Goal: Task Accomplishment & Management: Use online tool/utility

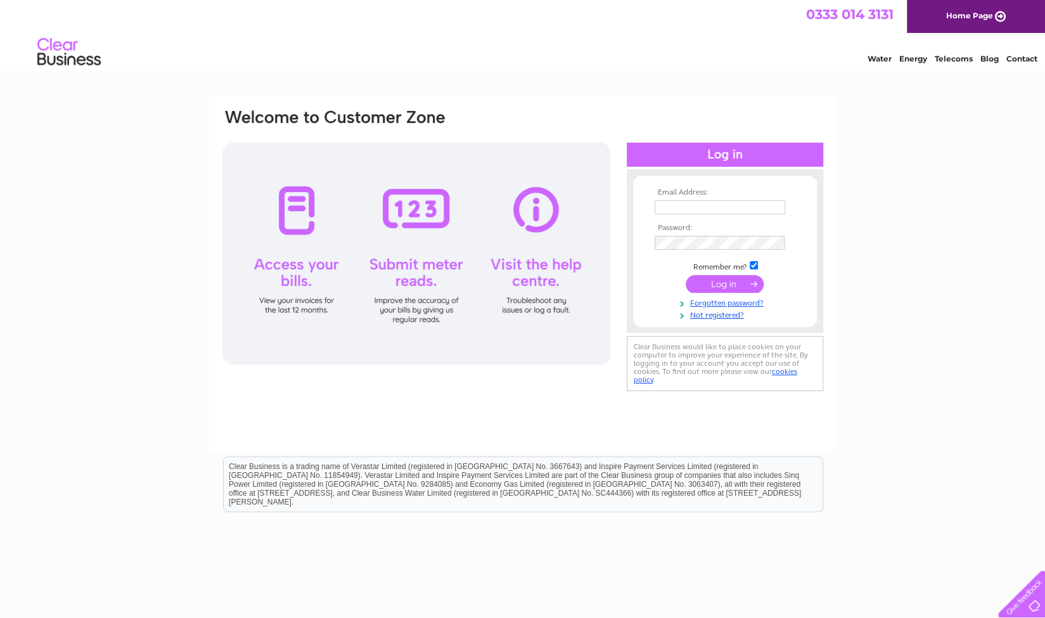
click at [753, 197] on td at bounding box center [724, 207] width 147 height 20
click at [753, 204] on input "text" at bounding box center [721, 207] width 132 height 15
type input "ihussain1990@yahoo.com"
click at [462, 420] on div "Email Address: ihussain1990@yahoo.com Password:" at bounding box center [522, 272] width 627 height 355
click at [729, 288] on input "submit" at bounding box center [725, 284] width 78 height 18
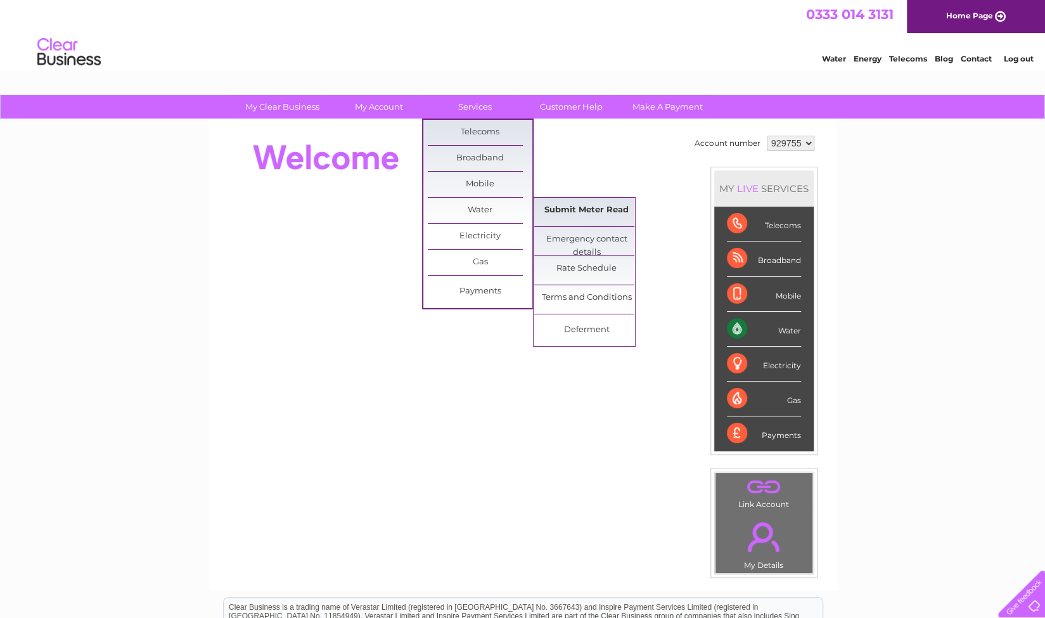
click at [580, 215] on link "Submit Meter Read" at bounding box center [586, 210] width 105 height 25
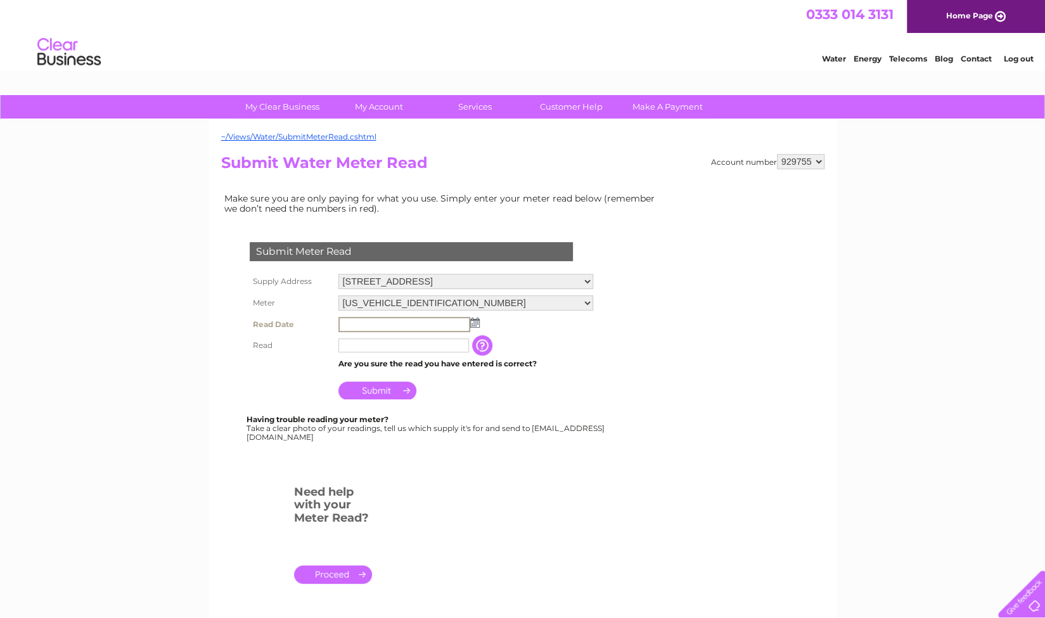
click at [370, 324] on input "text" at bounding box center [404, 324] width 132 height 15
click at [471, 321] on img at bounding box center [474, 322] width 10 height 10
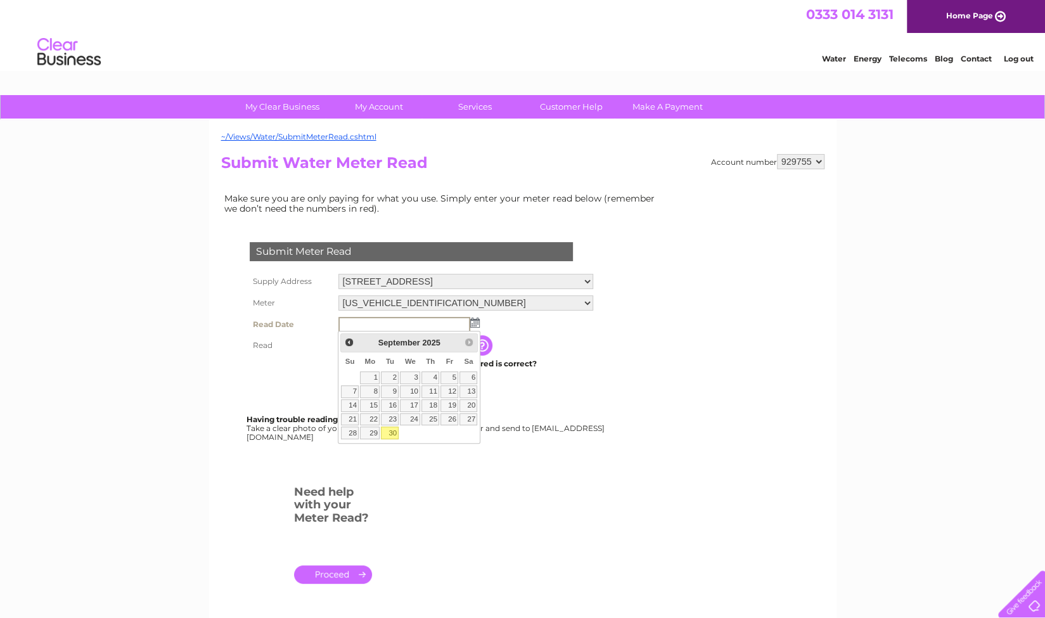
click at [389, 430] on link "30" at bounding box center [390, 432] width 18 height 13
type input "[DATE]"
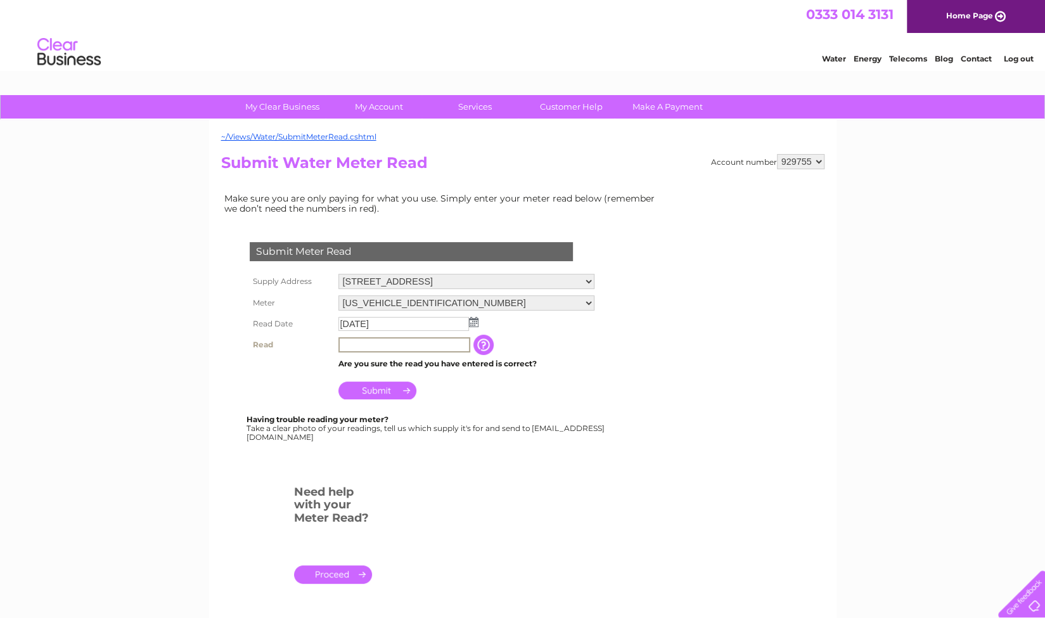
click at [368, 346] on input "text" at bounding box center [404, 344] width 132 height 15
type input "102"
click at [383, 390] on input "Submit" at bounding box center [377, 389] width 78 height 18
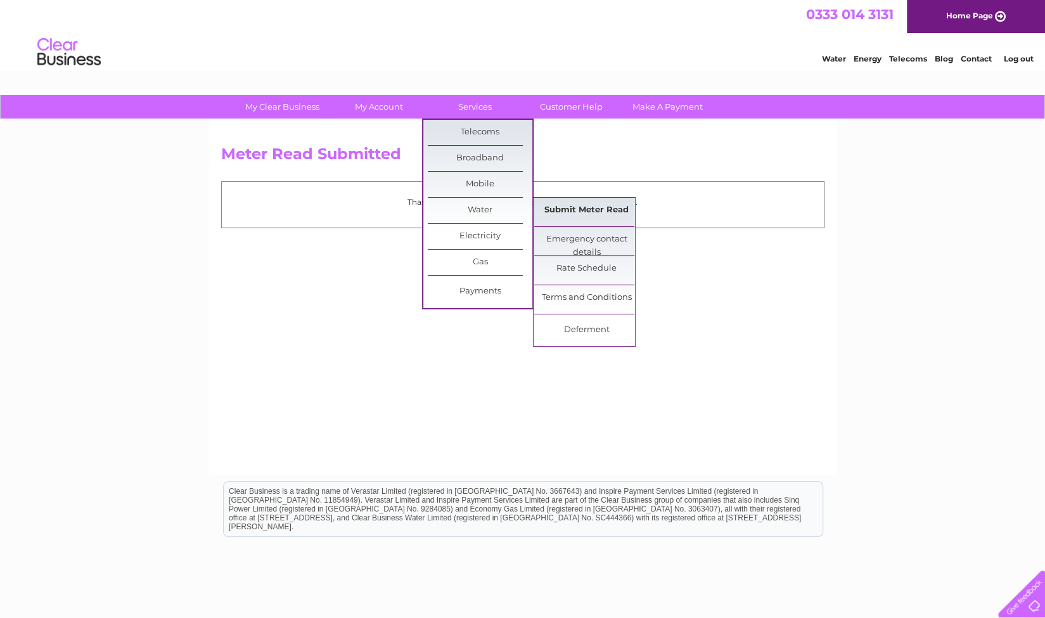
click at [605, 214] on link "Submit Meter Read" at bounding box center [586, 210] width 105 height 25
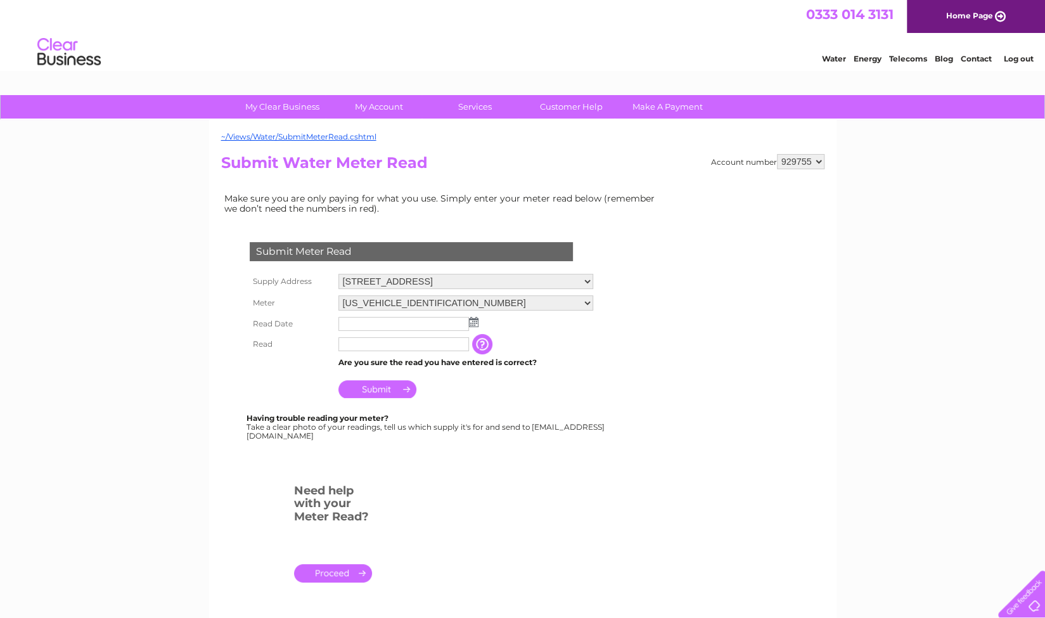
click at [474, 321] on img at bounding box center [474, 322] width 10 height 10
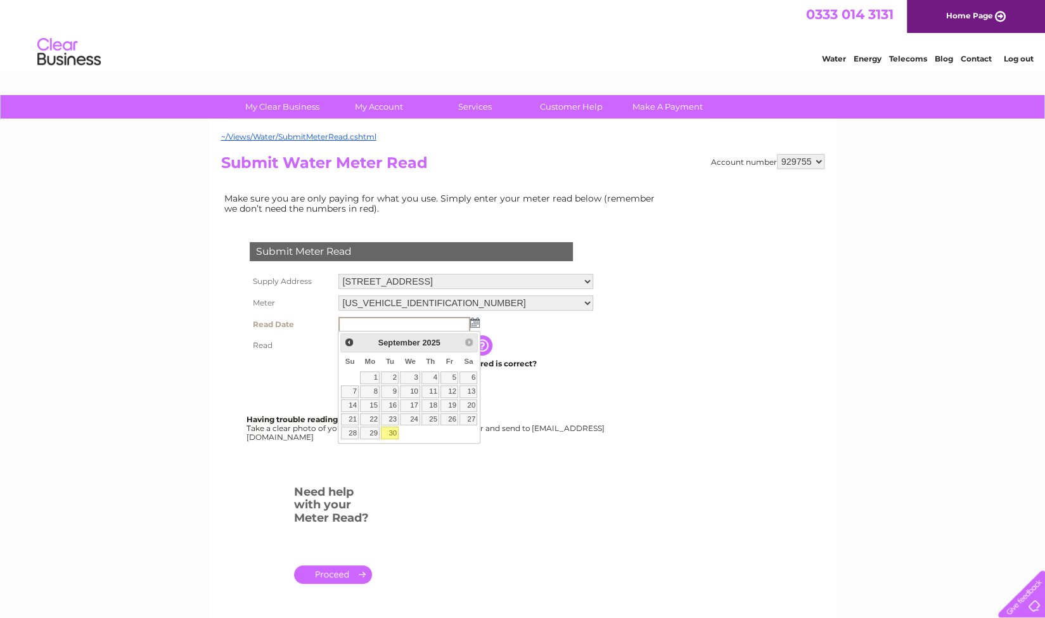
click at [391, 428] on link "30" at bounding box center [390, 432] width 18 height 13
type input "[DATE]"
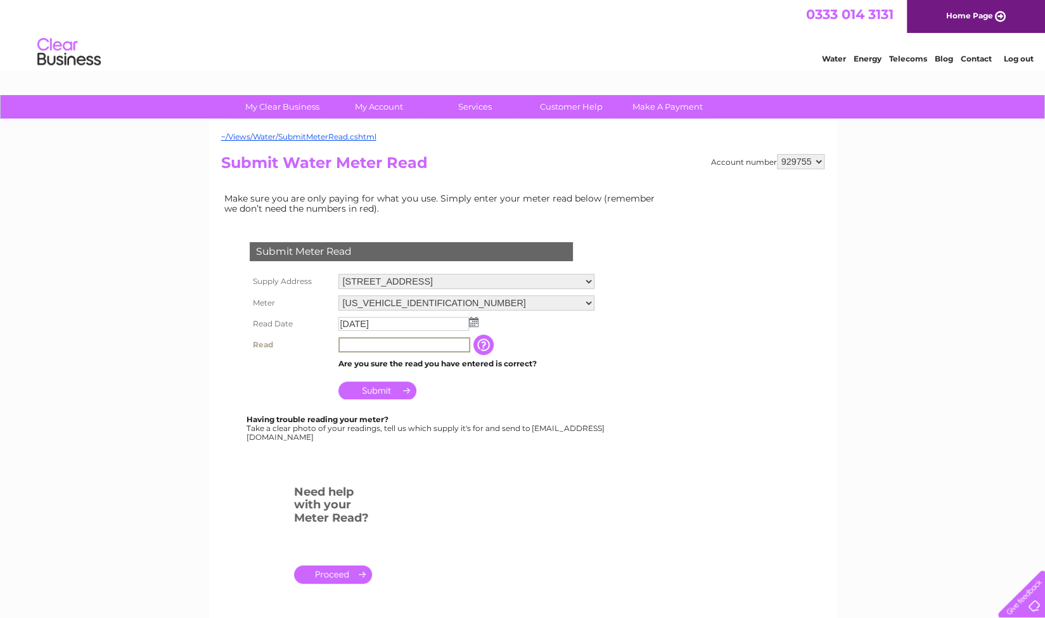
click at [359, 344] on input "text" at bounding box center [404, 344] width 132 height 15
type input "105"
click at [380, 391] on input "Submit" at bounding box center [377, 389] width 78 height 18
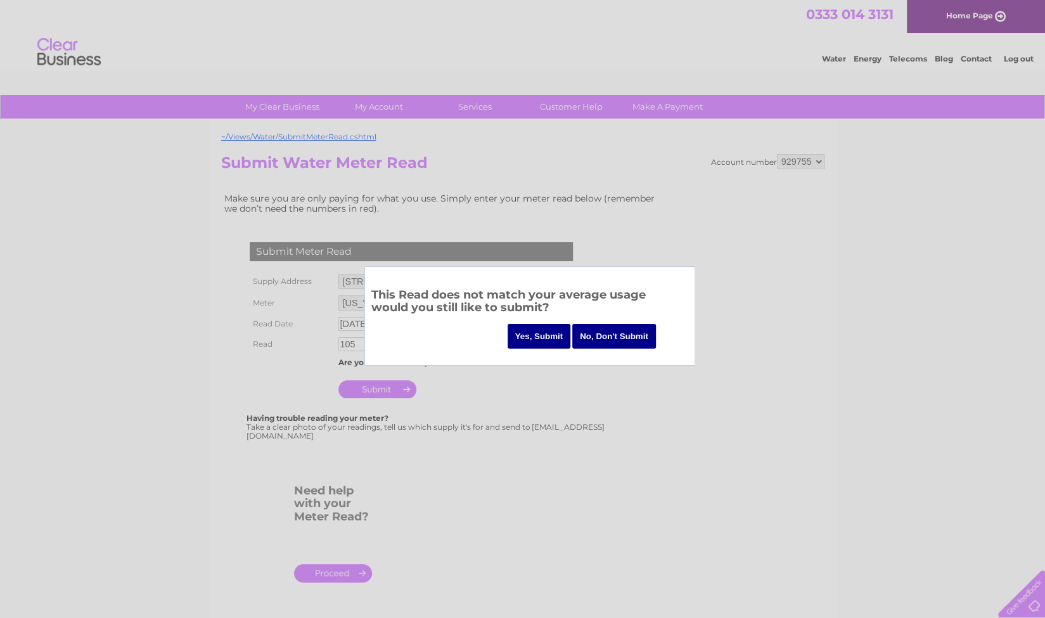
click at [619, 342] on input "No, Don't Submit" at bounding box center [614, 336] width 84 height 25
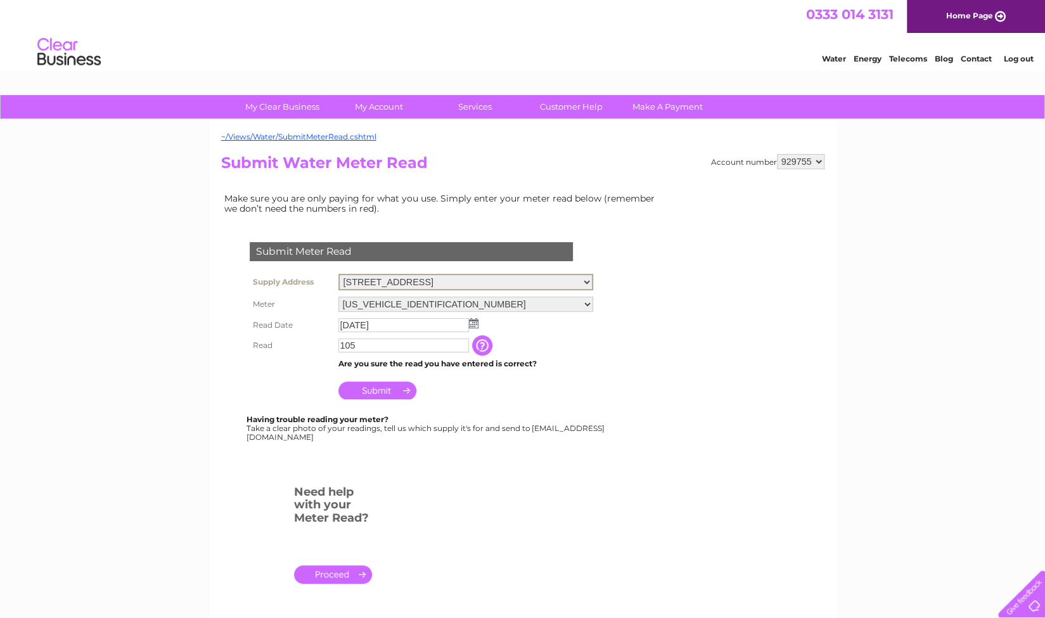
click at [445, 283] on select "179-181, Causewayside, Edinburgh, Midlothian, EH9 1PH 123 Leith Walk, Edinburgh…" at bounding box center [465, 282] width 255 height 16
select select "563564"
click at [338, 274] on select "179-181, Causewayside, Edinburgh, Midlothian, EH9 1PH 123 Leith Walk, Edinburgh…" at bounding box center [465, 282] width 255 height 16
click at [475, 321] on img at bounding box center [474, 322] width 10 height 10
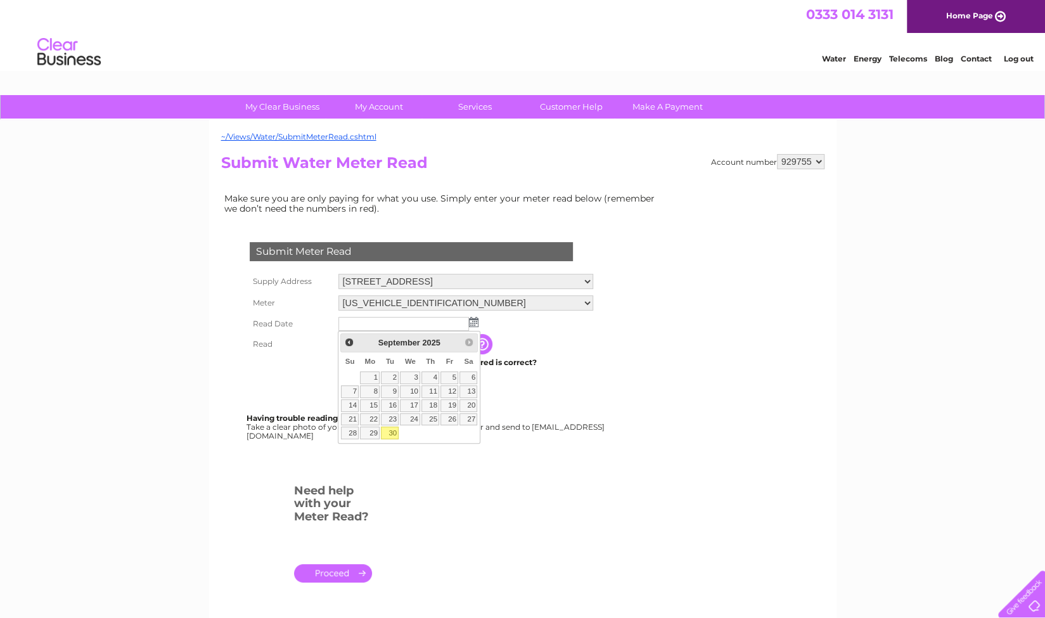
click at [390, 428] on link "30" at bounding box center [390, 432] width 18 height 13
type input "[DATE]"
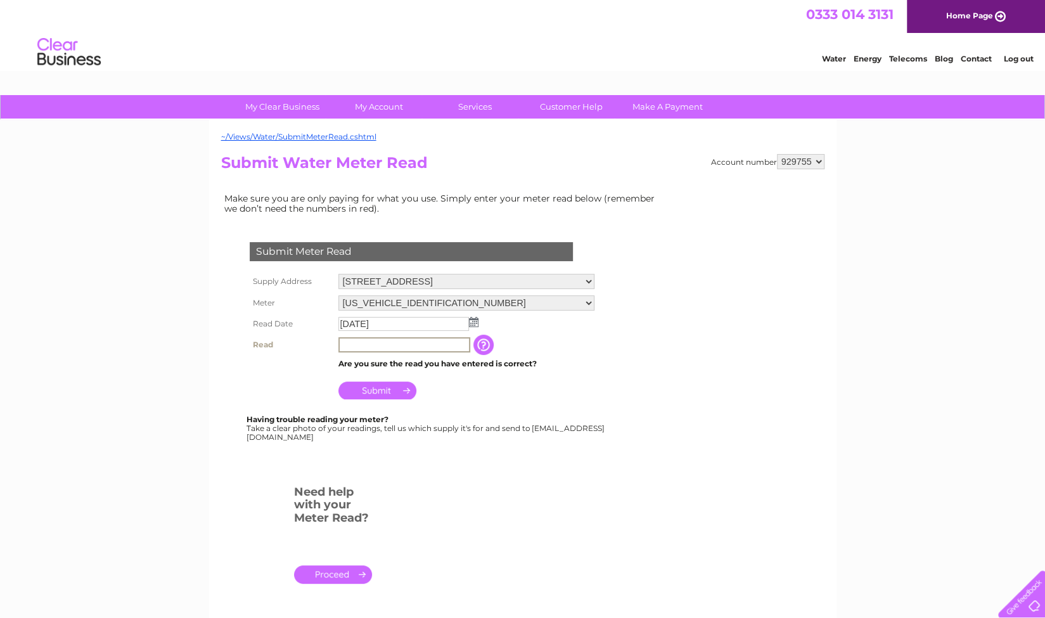
click at [366, 337] on input "text" at bounding box center [404, 344] width 132 height 15
type input "105"
click at [392, 394] on input "Submit" at bounding box center [377, 389] width 78 height 18
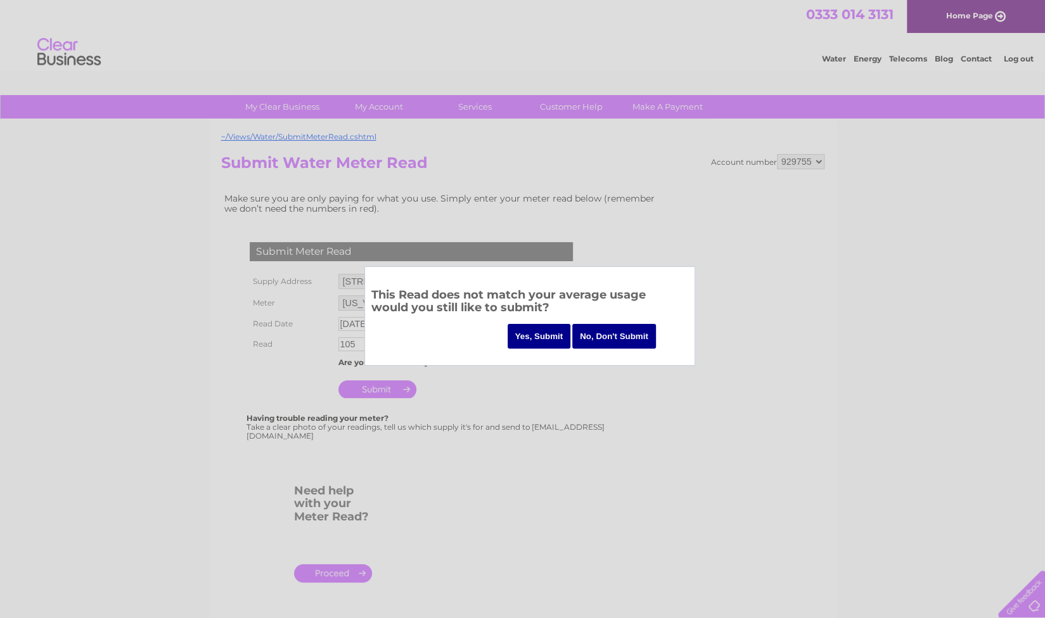
click at [551, 334] on input "Yes, Submit" at bounding box center [539, 336] width 63 height 25
